Goal: Task Accomplishment & Management: Use online tool/utility

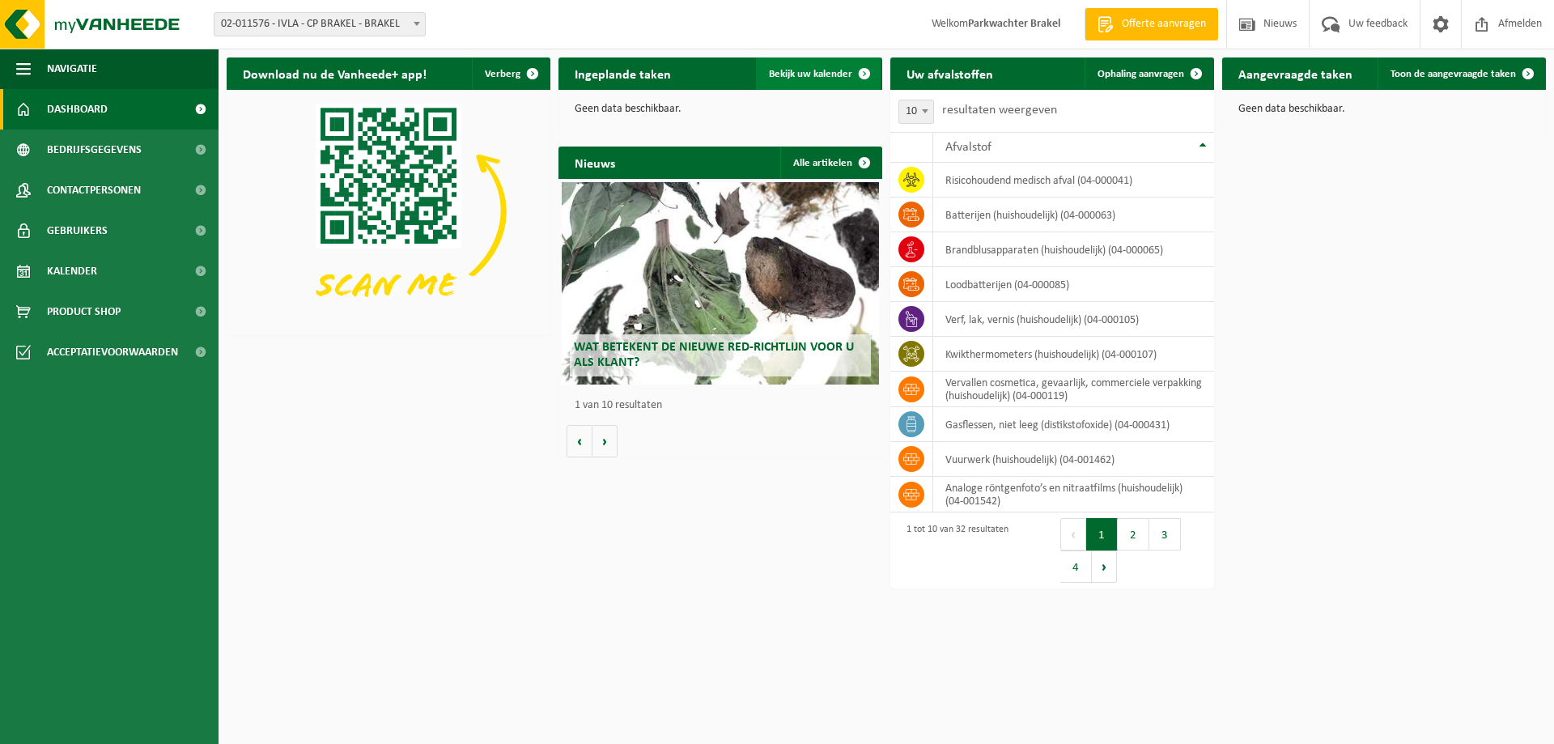
click at [865, 74] on span at bounding box center [864, 73] width 32 height 32
click at [1147, 81] on link "Ophaling aanvragen" at bounding box center [1148, 73] width 128 height 32
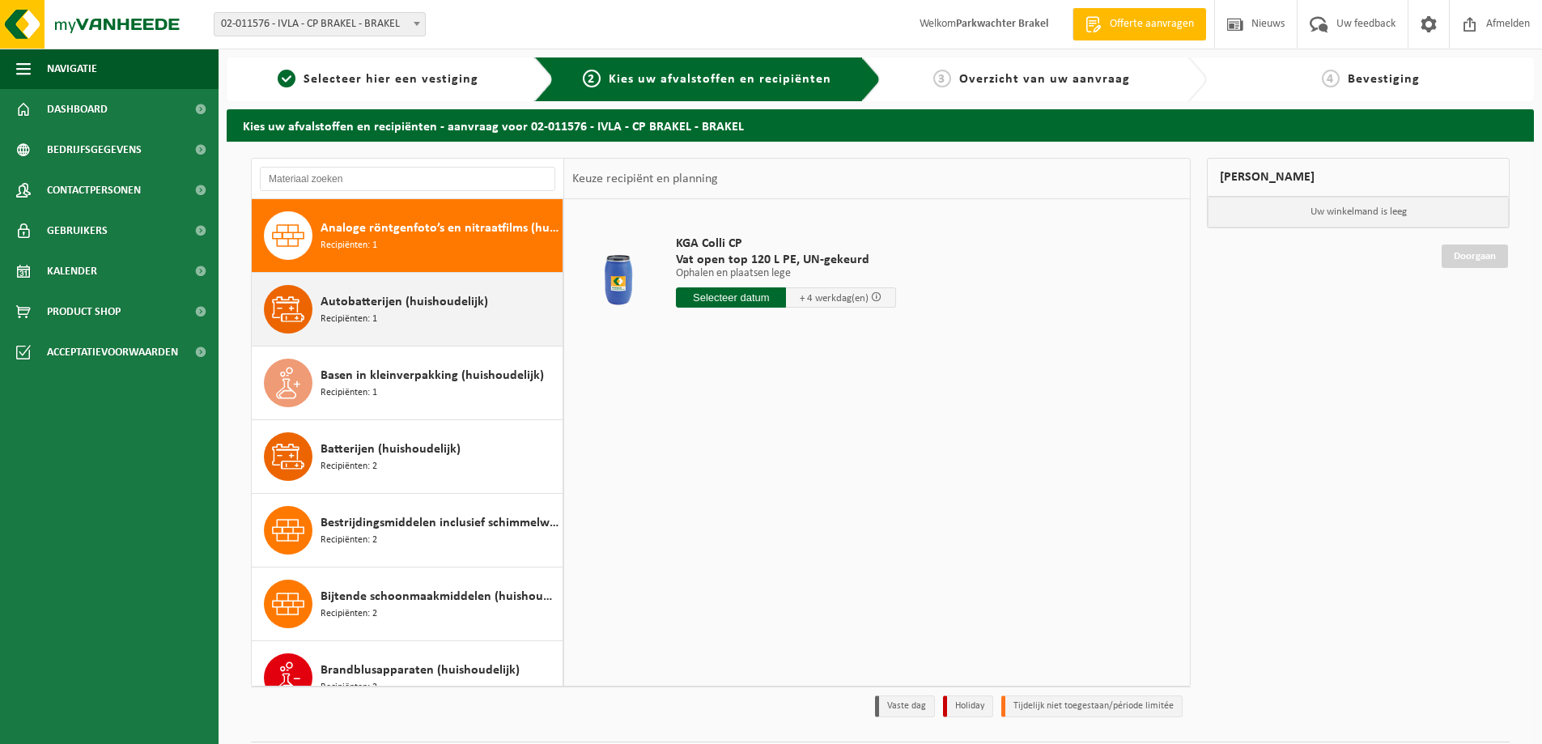
click at [418, 320] on div "Autobatterijen (huishoudelijk) Recipiënten: 1" at bounding box center [439, 309] width 238 height 49
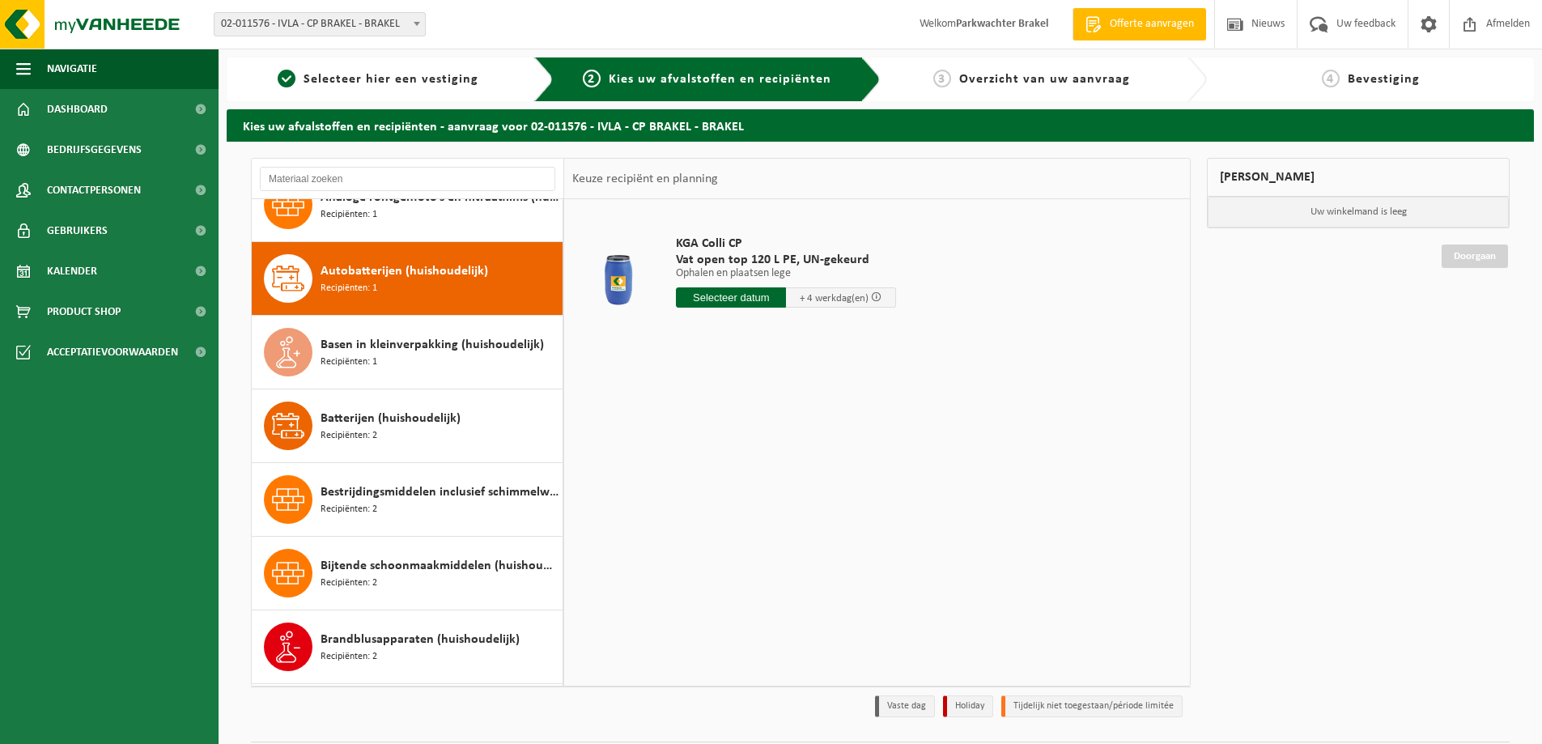
scroll to position [74, 0]
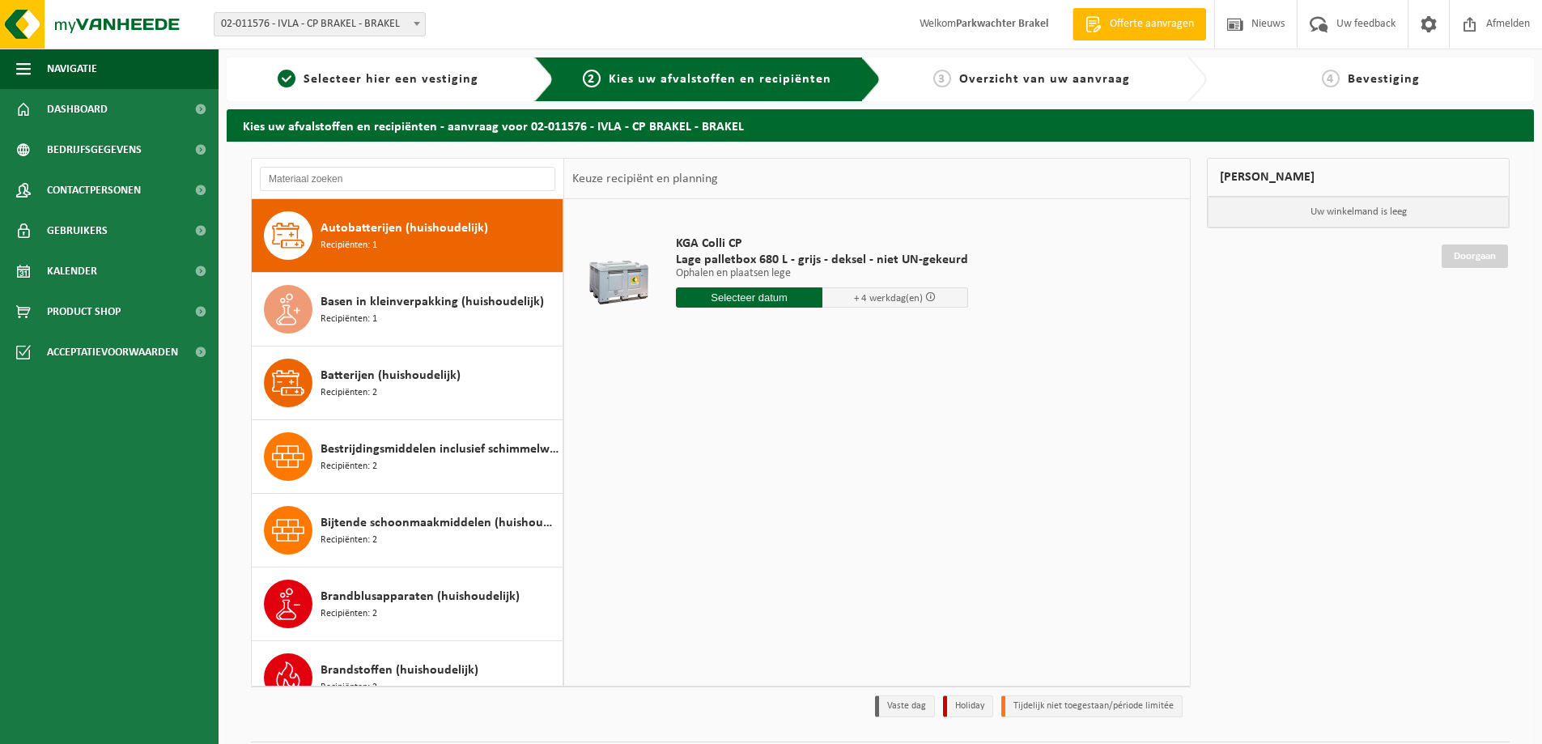
click at [698, 297] on input "text" at bounding box center [749, 297] width 146 height 20
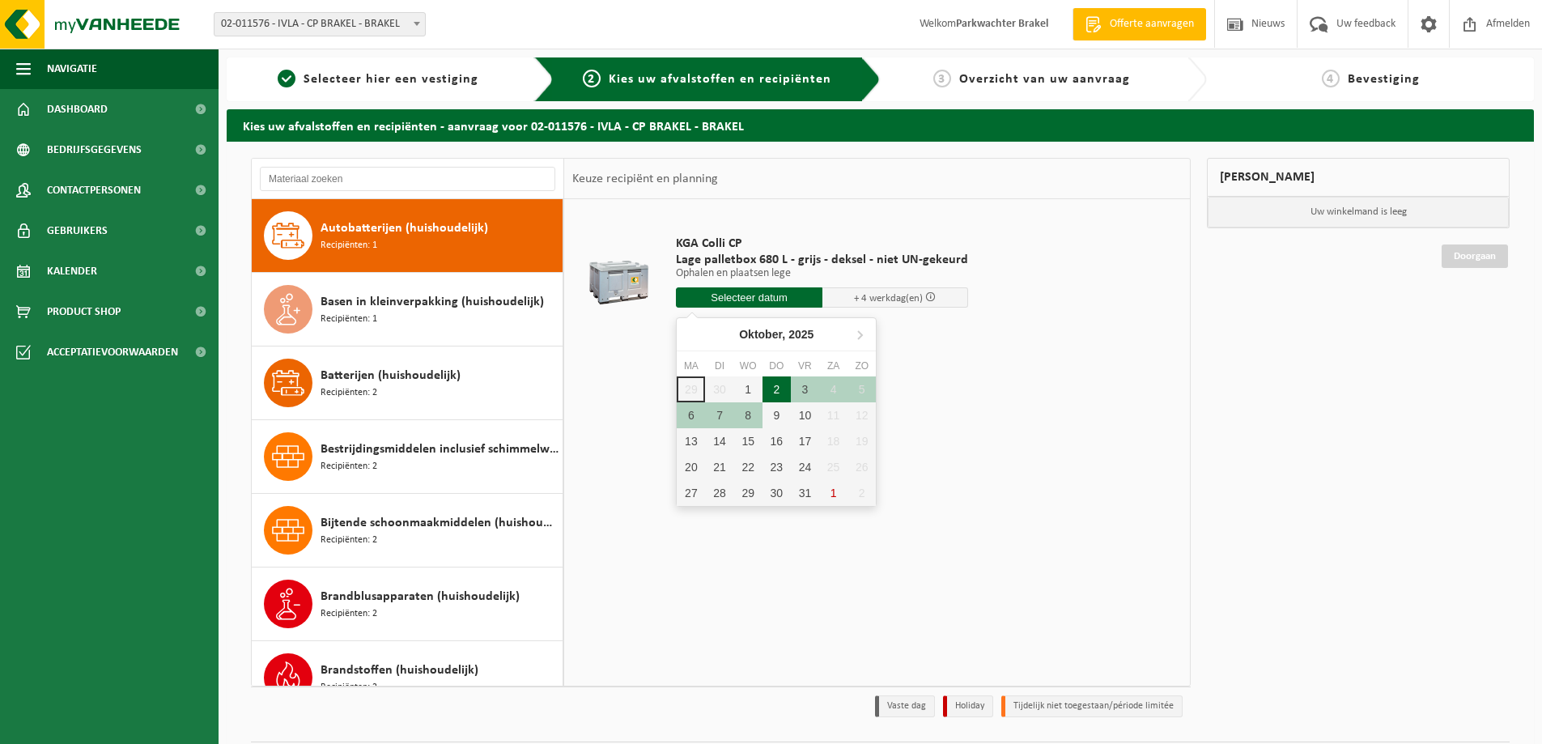
click at [774, 391] on div "2" at bounding box center [776, 389] width 28 height 26
type input "Van [DATE]"
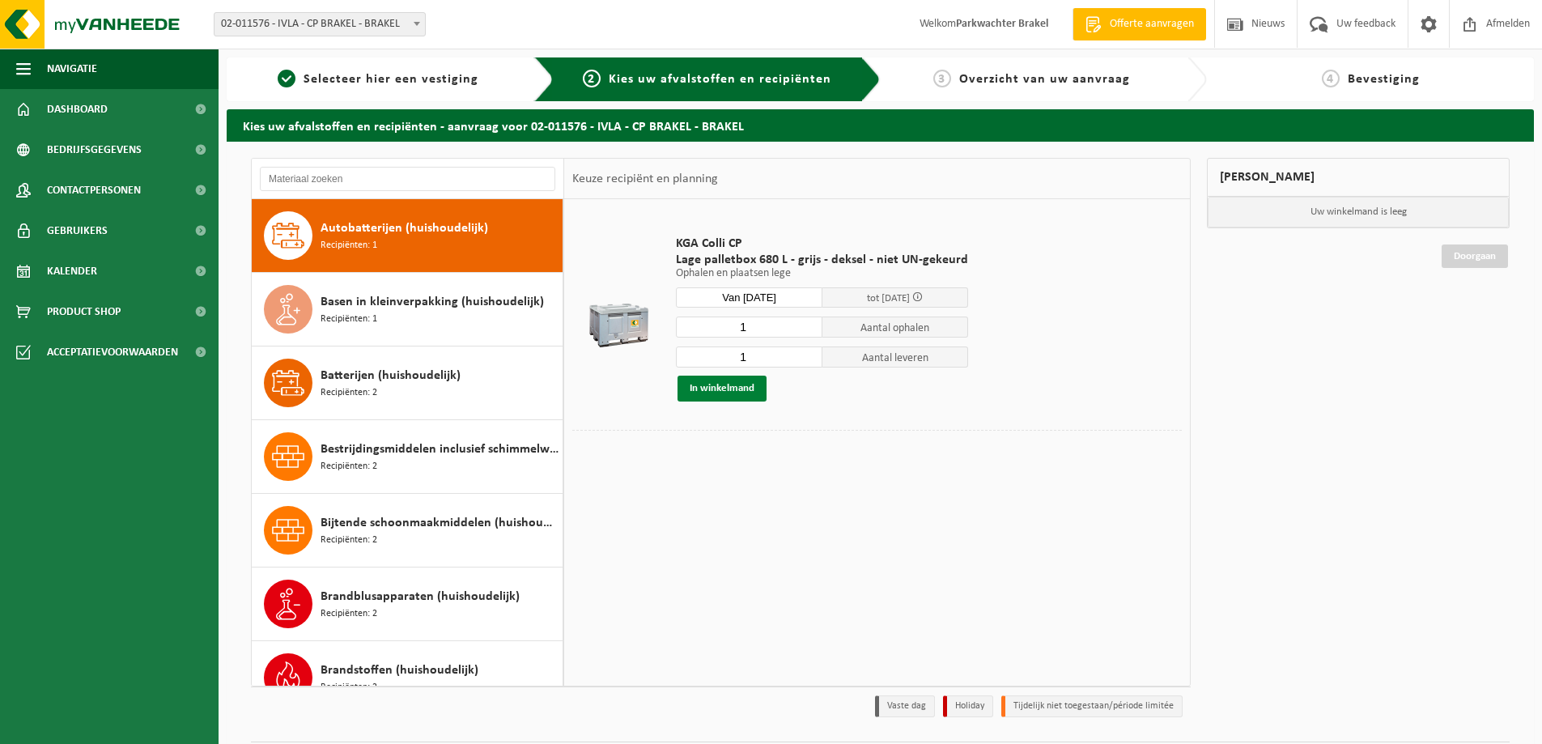
click at [723, 393] on button "In winkelmand" at bounding box center [721, 388] width 89 height 26
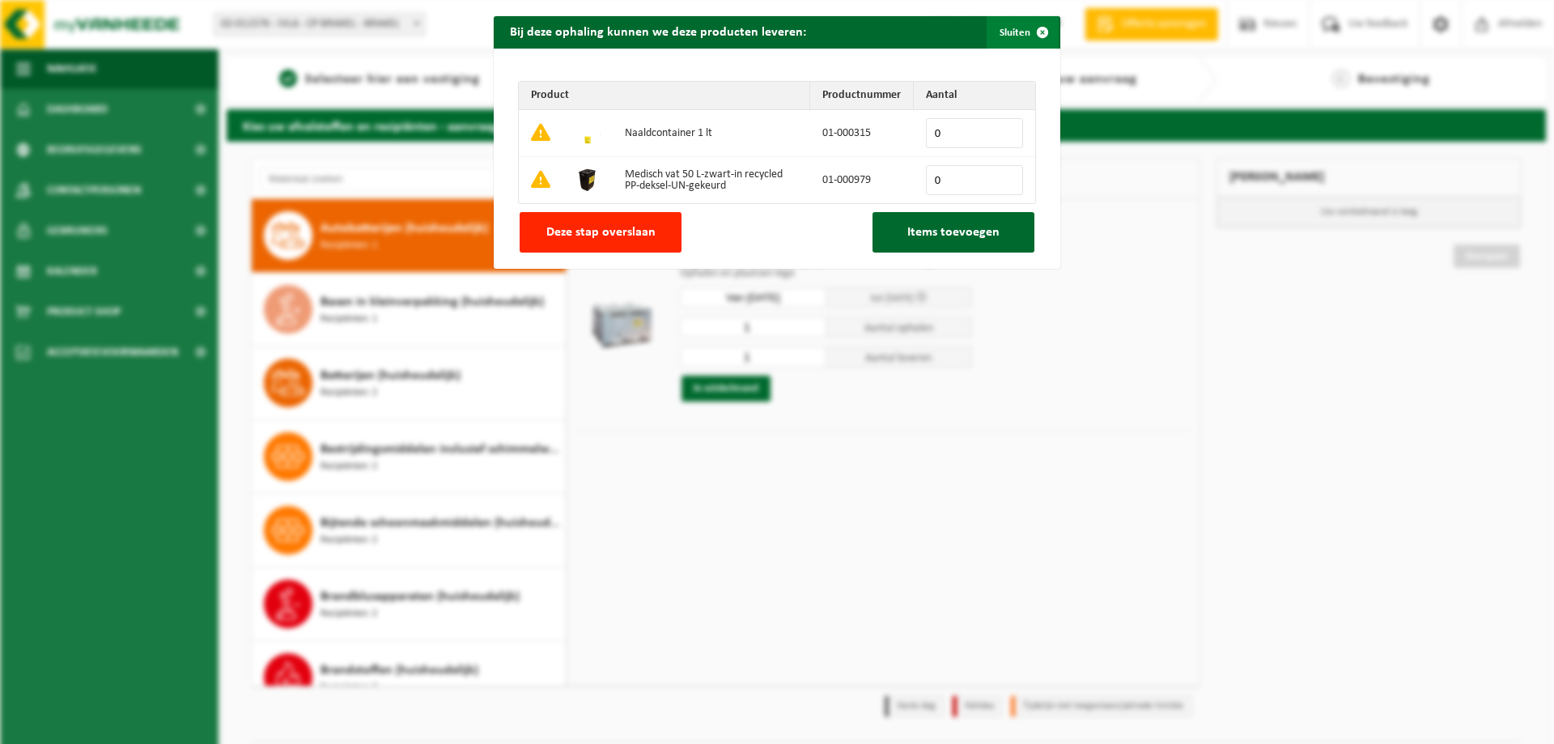
click at [1033, 28] on span "button" at bounding box center [1042, 32] width 32 height 32
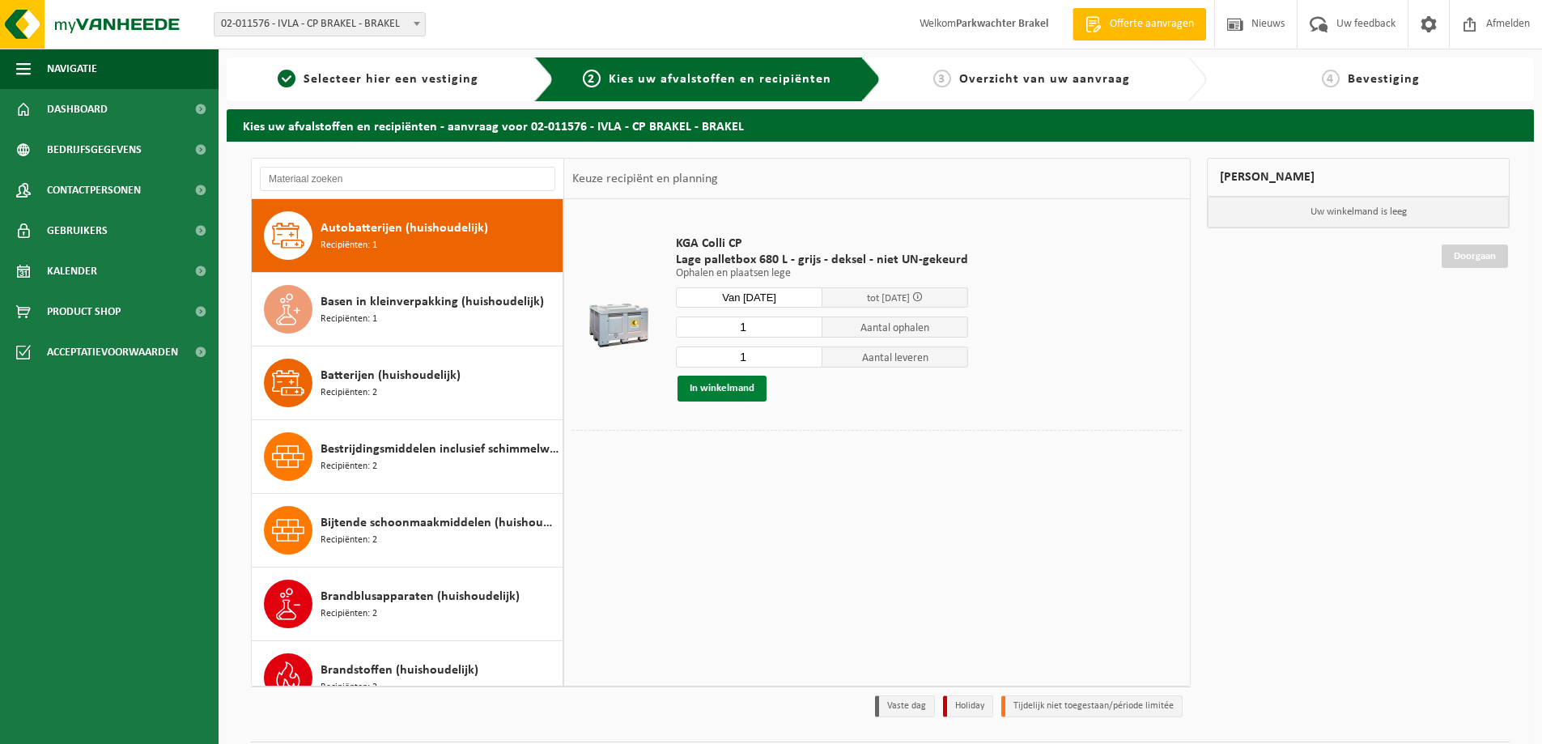
click at [720, 387] on button "In winkelmand" at bounding box center [721, 388] width 89 height 26
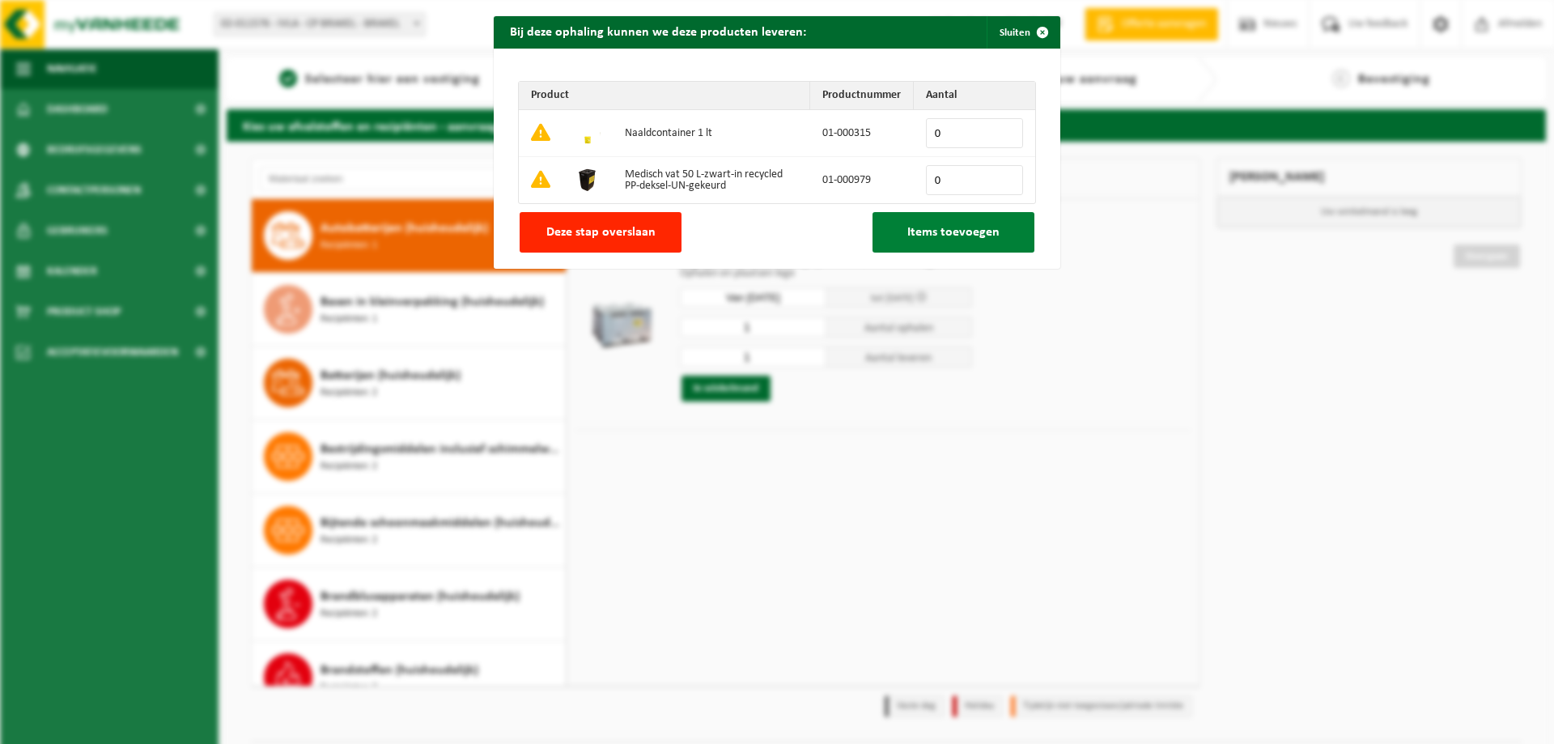
click at [910, 240] on button "Items toevoegen" at bounding box center [953, 232] width 162 height 40
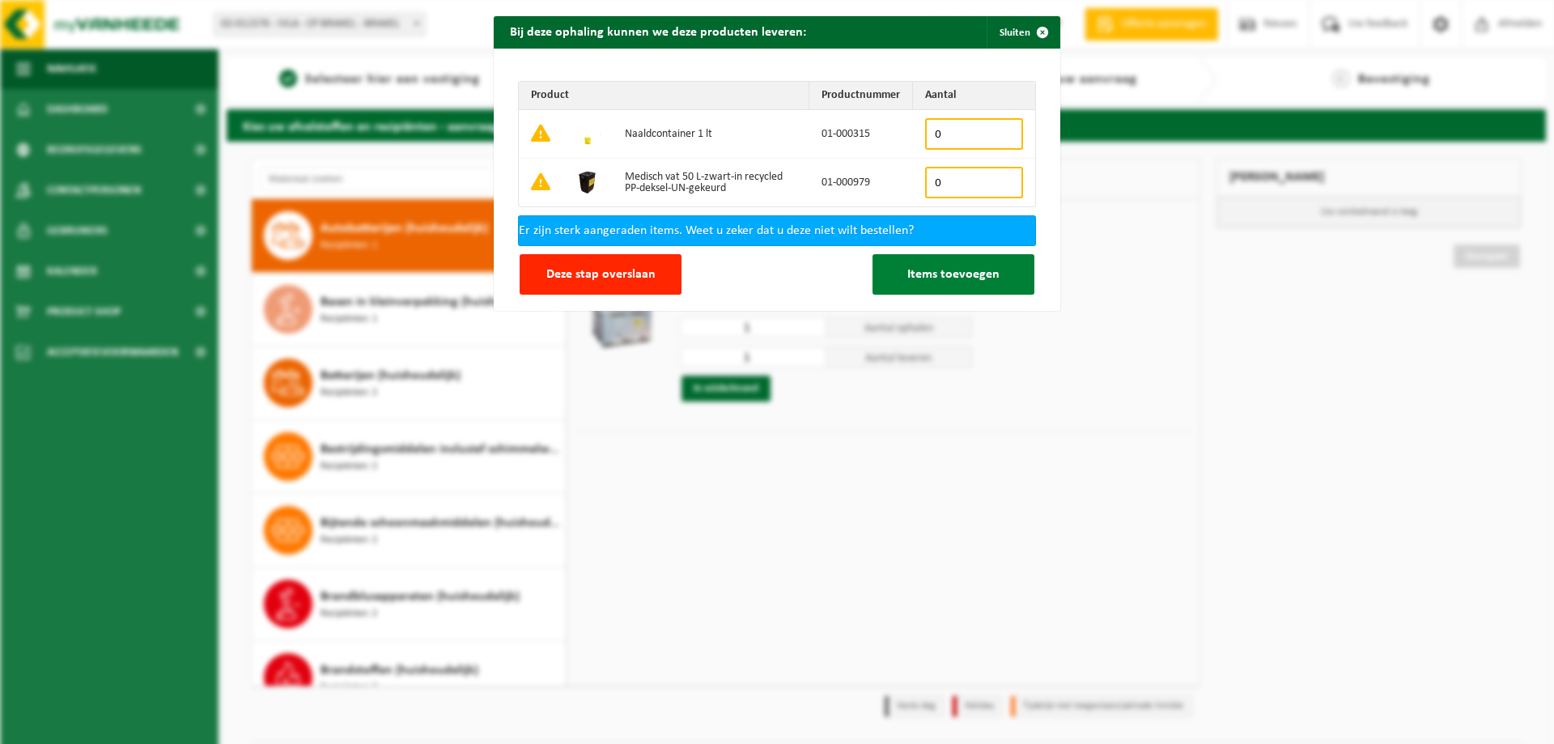
click at [910, 278] on span "Items toevoegen" at bounding box center [953, 274] width 92 height 13
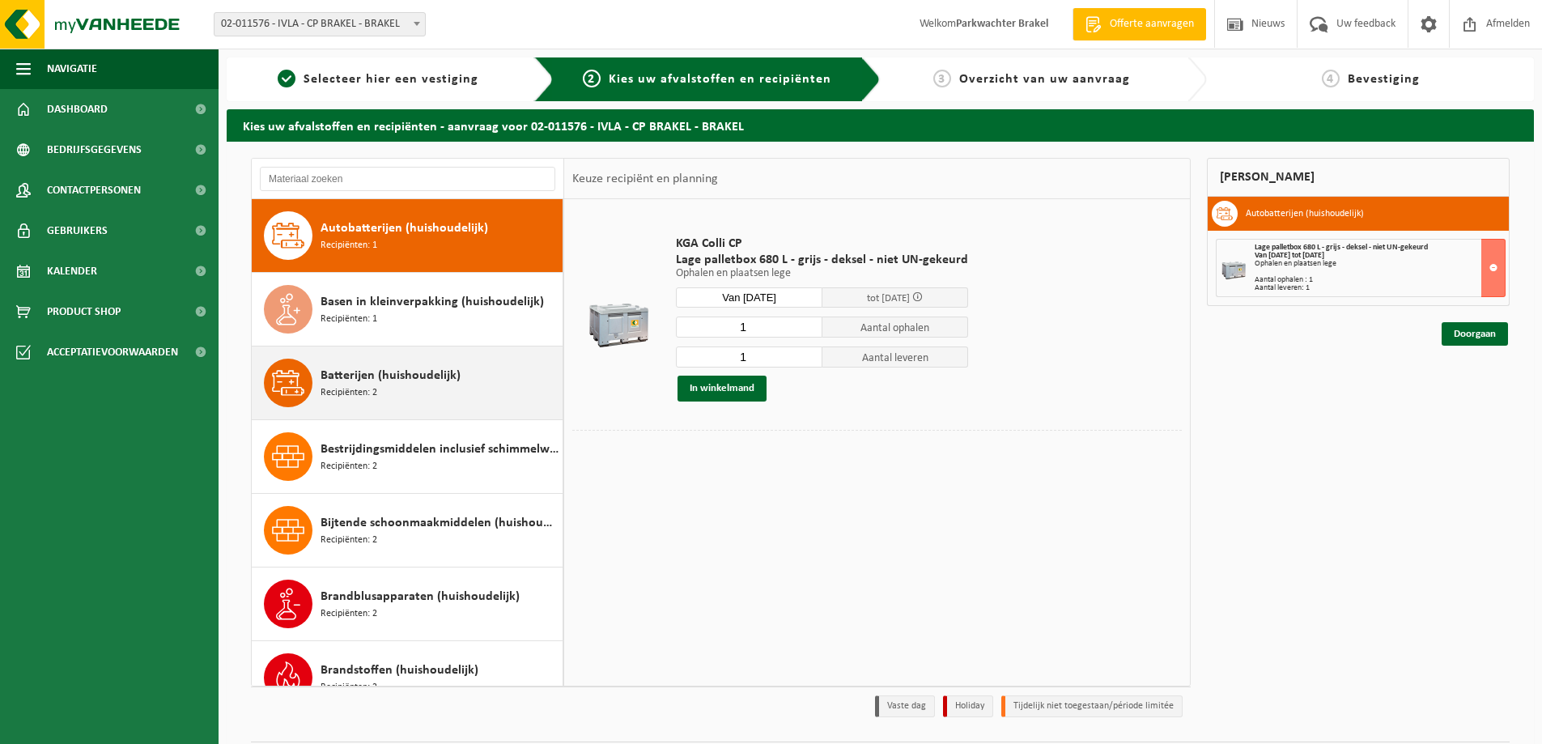
click at [397, 377] on span "Batterijen (huishoudelijk)" at bounding box center [390, 375] width 140 height 19
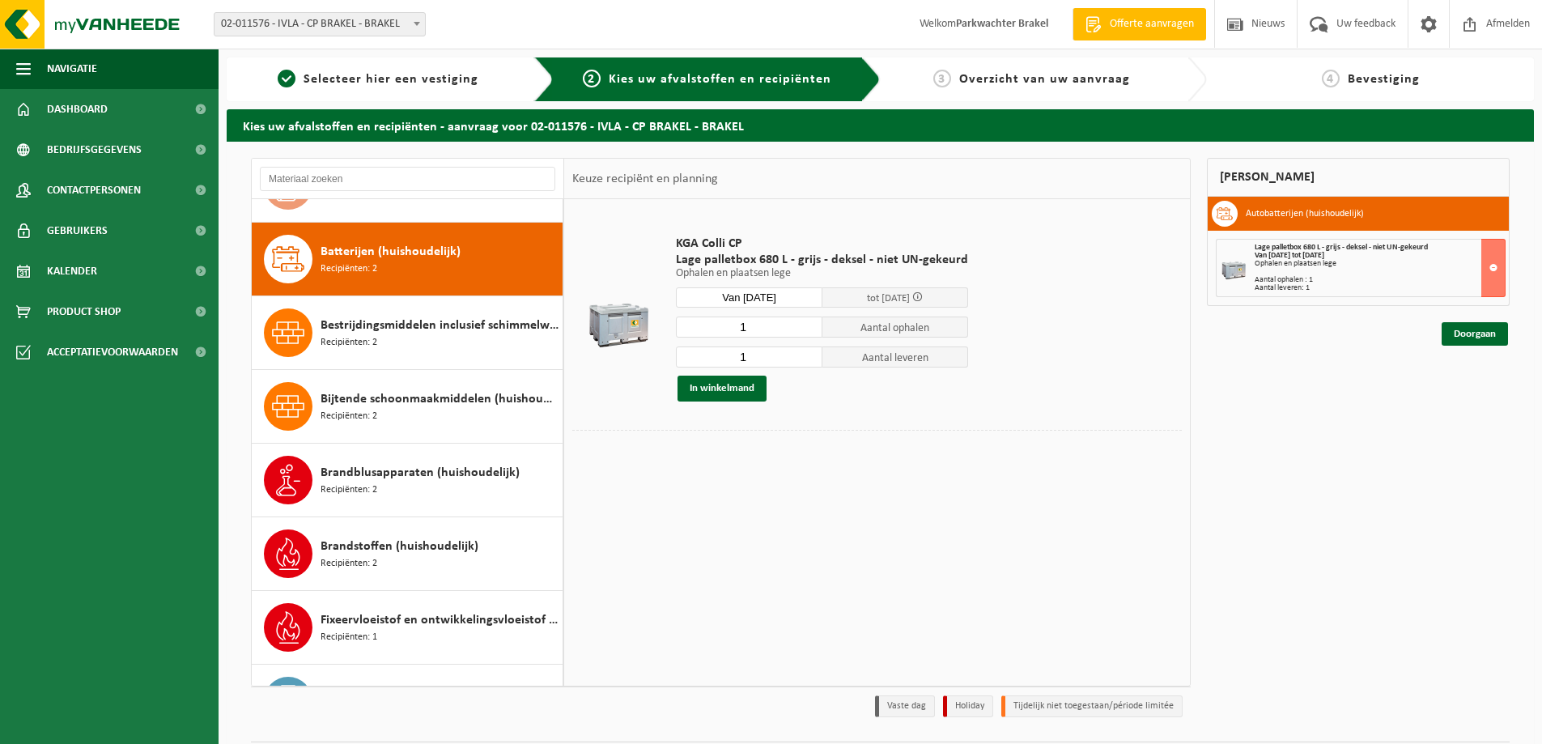
scroll to position [221, 0]
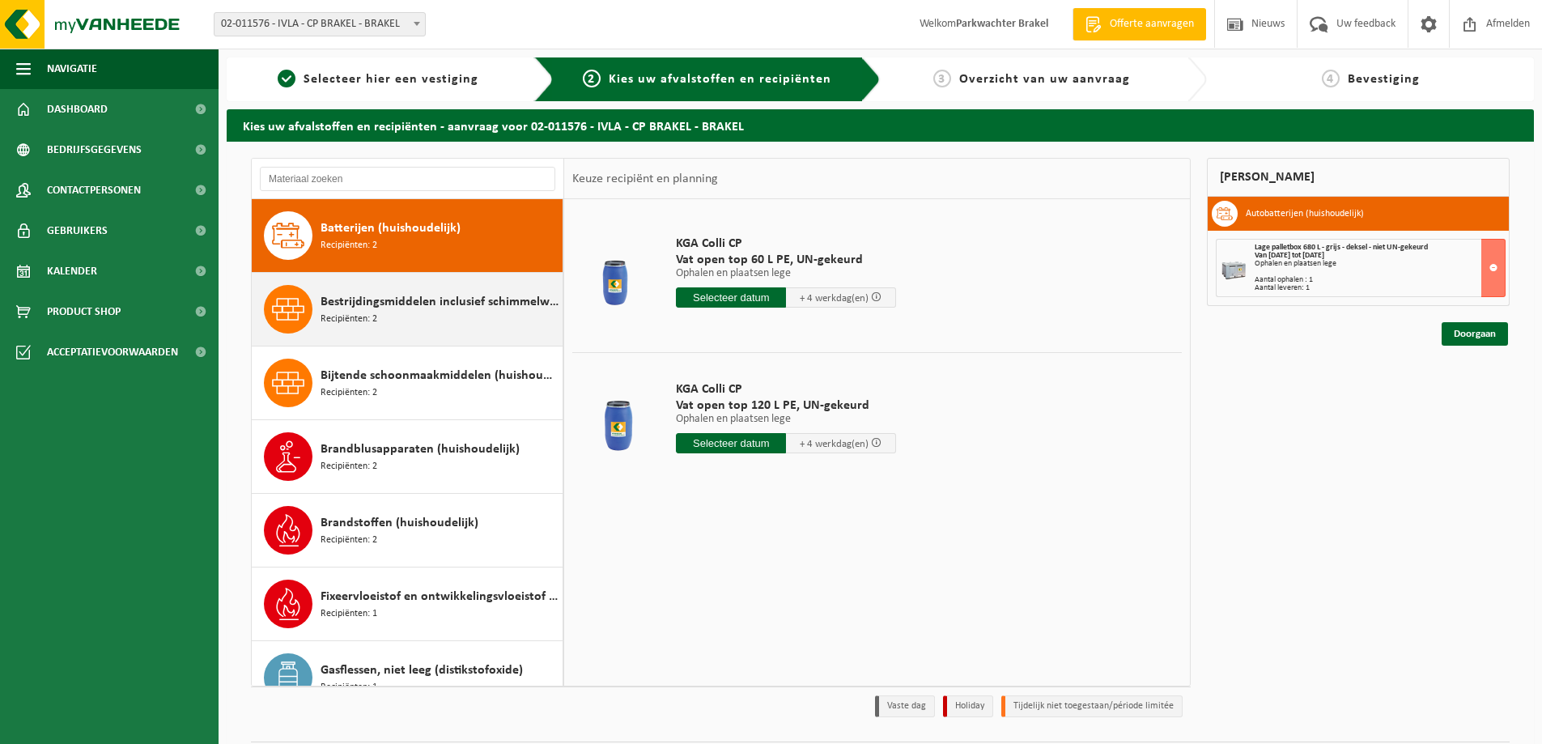
click at [452, 313] on div "Bestrijdingsmiddelen inclusief schimmelwerende beschermingsmiddelen (huishoudel…" at bounding box center [439, 309] width 238 height 49
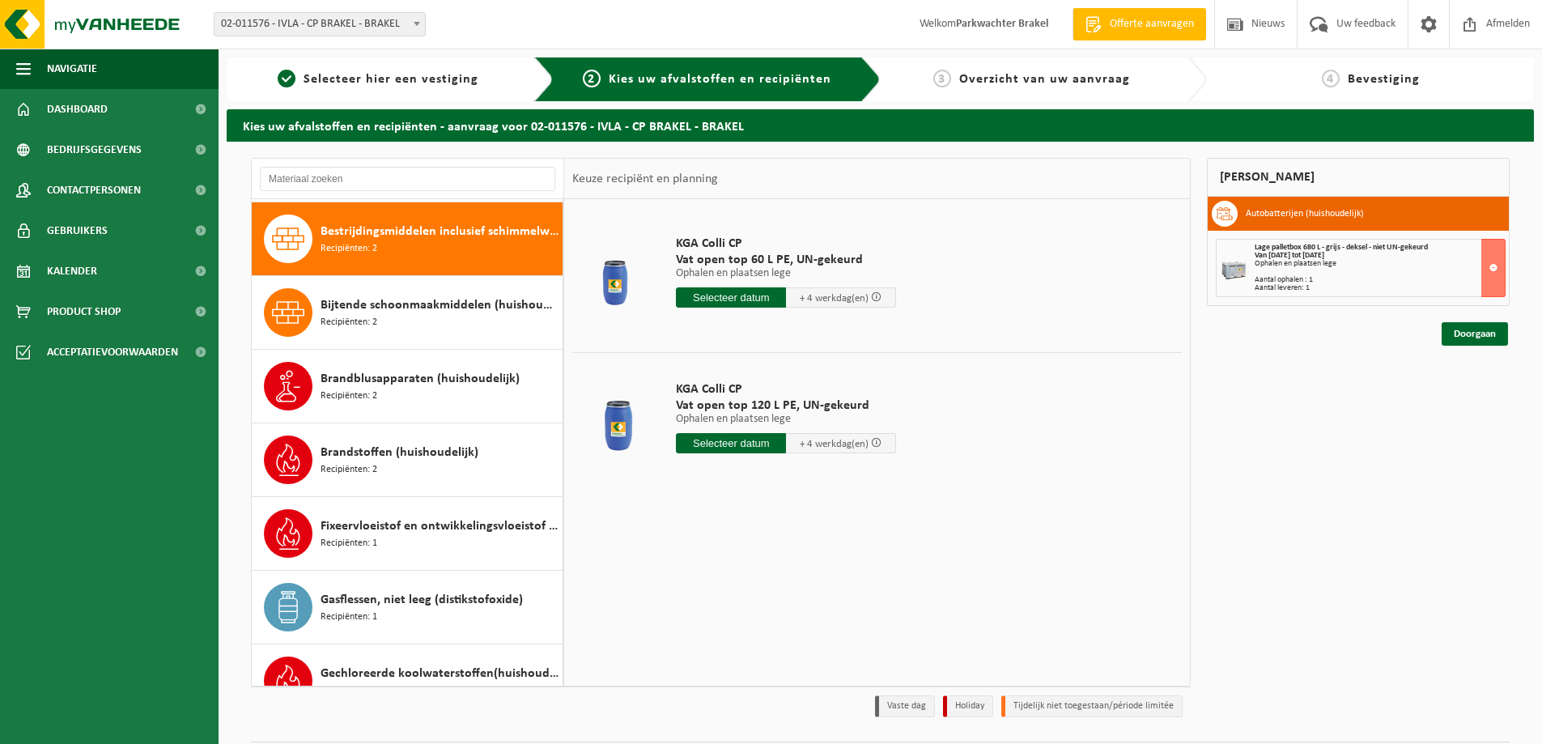
scroll to position [295, 0]
